Goal: Complete application form

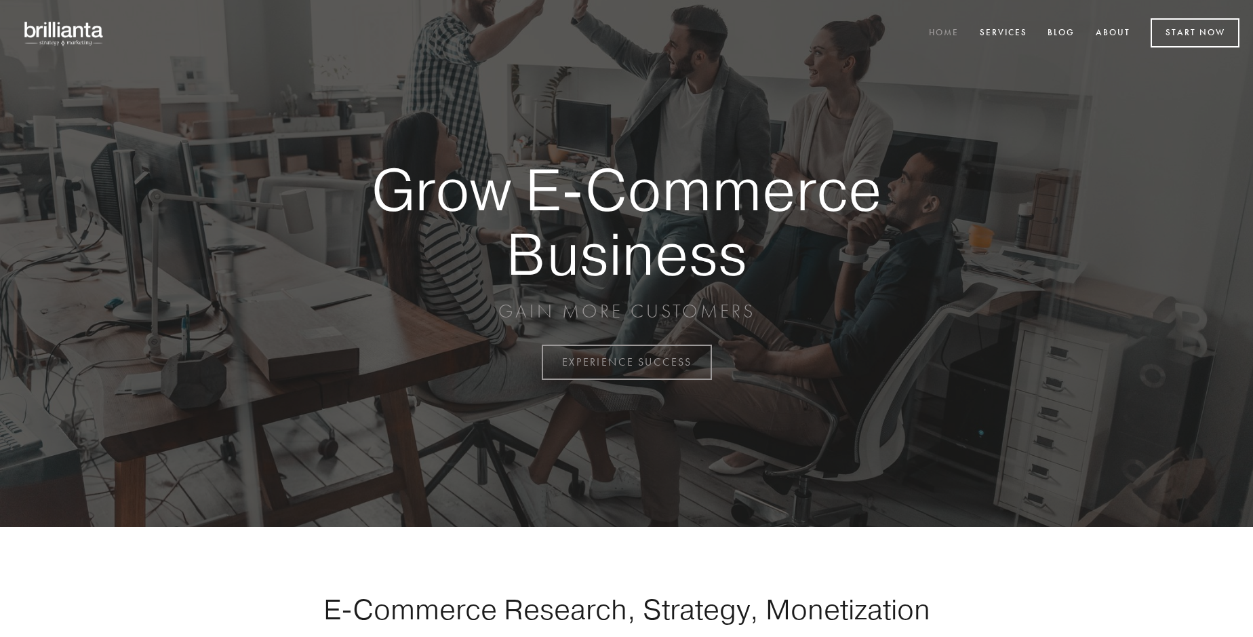
scroll to position [3554, 0]
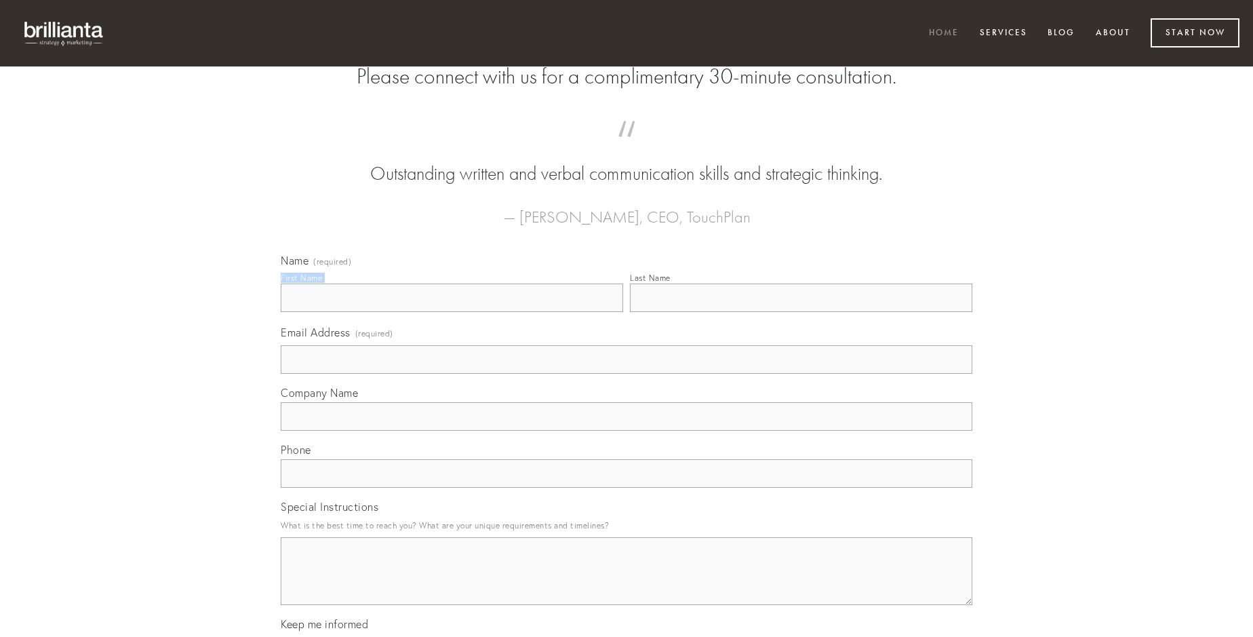
type input "[PERSON_NAME]"
click at [801, 312] on input "Last Name" at bounding box center [801, 297] width 342 height 28
type input "[PERSON_NAME]"
click at [626, 374] on input "Email Address (required)" at bounding box center [627, 359] width 692 height 28
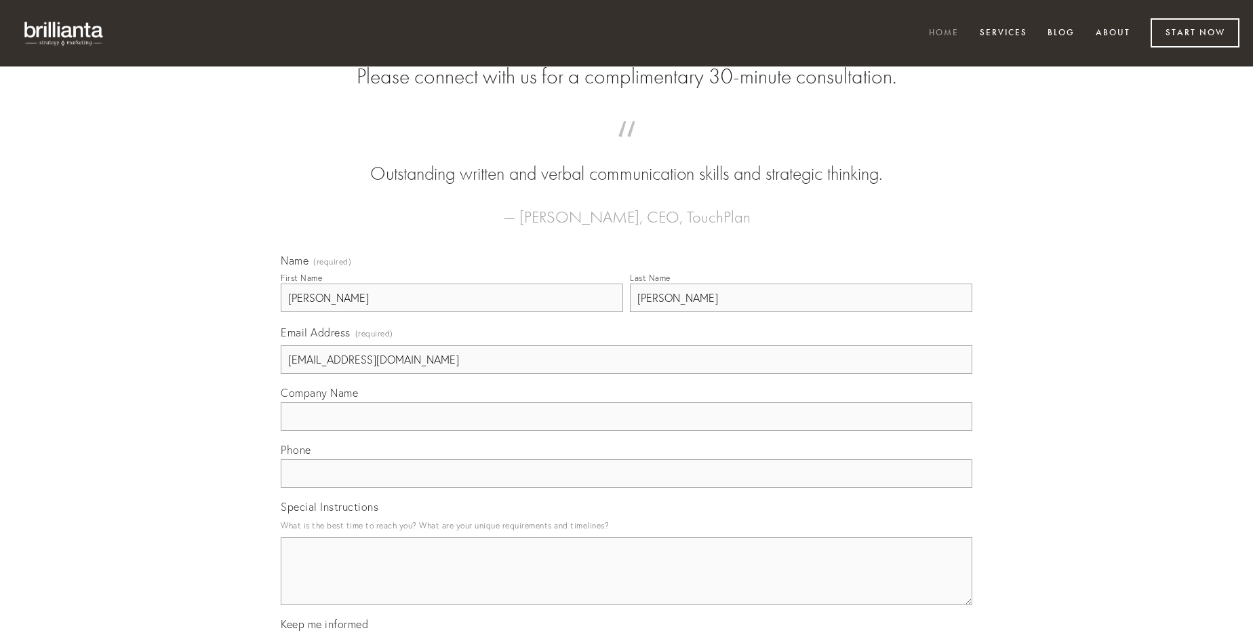
type input "[EMAIL_ADDRESS][DOMAIN_NAME]"
click at [626, 430] on input "Company Name" at bounding box center [627, 416] width 692 height 28
type input "commemoro"
click at [626, 487] on input "text" at bounding box center [627, 473] width 692 height 28
click at [626, 583] on textarea "Special Instructions" at bounding box center [627, 571] width 692 height 68
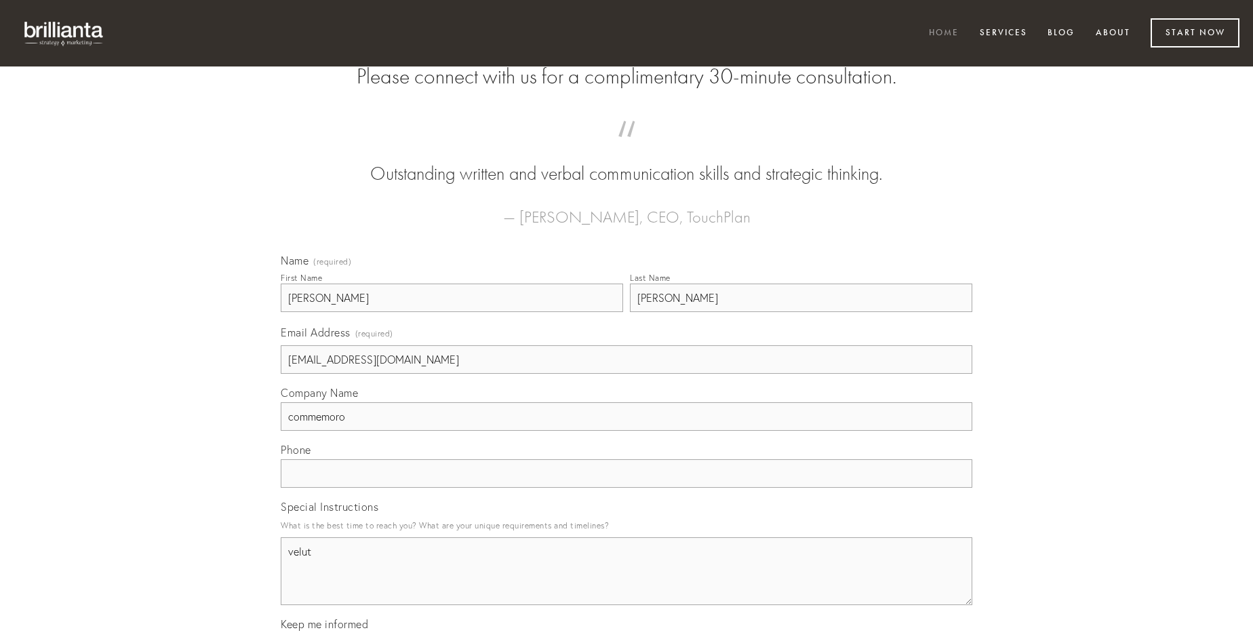
type textarea "velut"
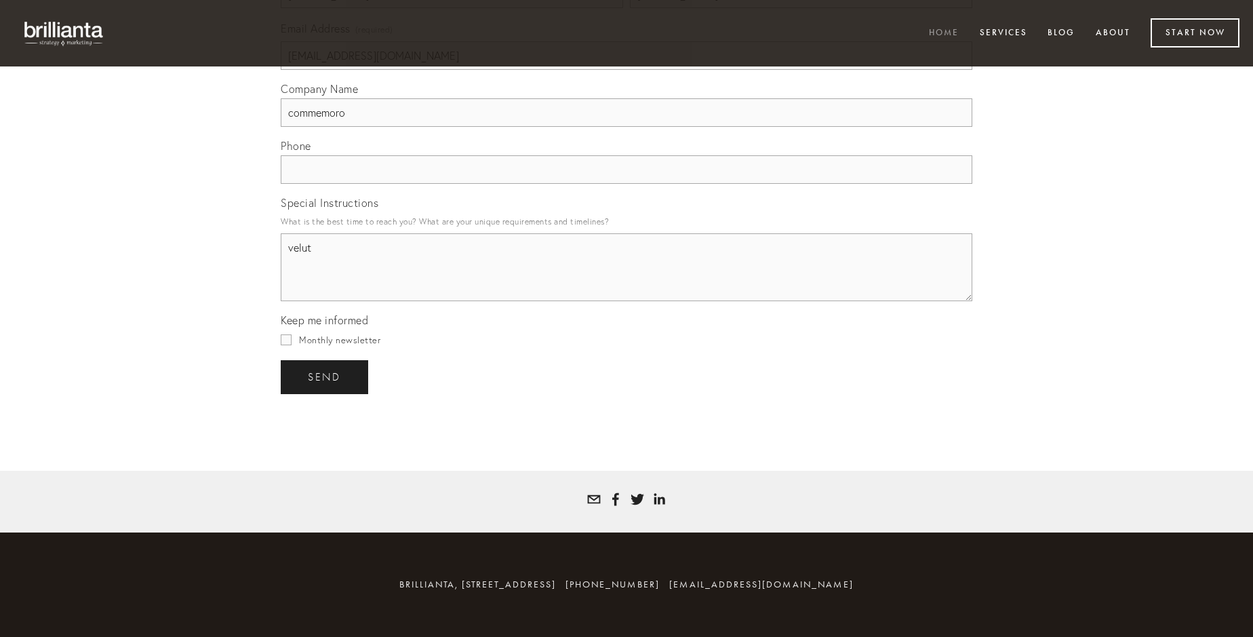
click at [325, 376] on span "send" at bounding box center [324, 377] width 33 height 12
